Goal: Task Accomplishment & Management: Use online tool/utility

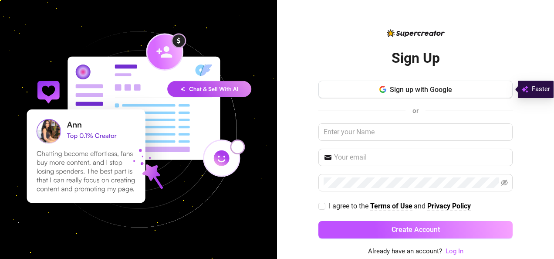
click at [456, 244] on div "Sign up with Google or I agree to the Terms of Use and Privacy Policy Create Ac…" at bounding box center [415, 163] width 194 height 165
click at [456, 252] on link "Log In" at bounding box center [455, 251] width 18 height 8
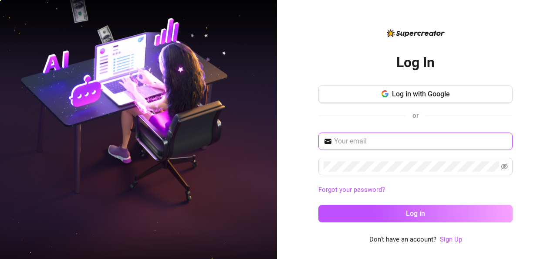
click at [358, 142] on input "text" at bounding box center [420, 141] width 173 height 10
type input "[PERSON_NAME][EMAIL_ADDRESS][DOMAIN_NAME]"
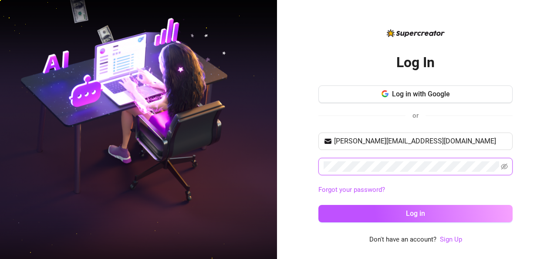
click at [318, 205] on button "Log in" at bounding box center [415, 213] width 194 height 17
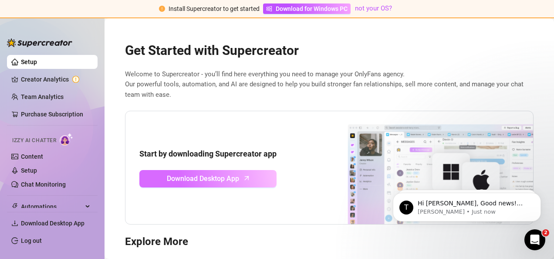
click at [195, 180] on span "Download Desktop App" at bounding box center [203, 178] width 72 height 11
